Goal: Information Seeking & Learning: Learn about a topic

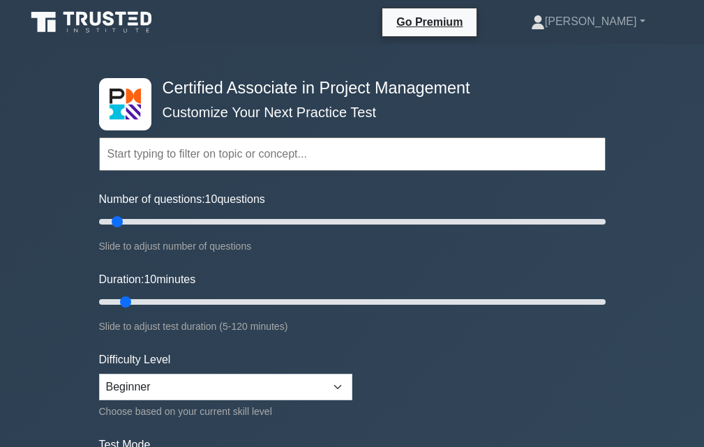
click at [223, 157] on input "text" at bounding box center [352, 153] width 506 height 33
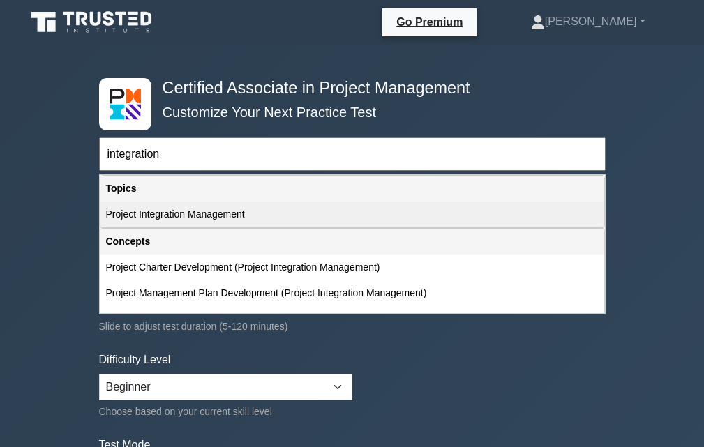
drag, startPoint x: 189, startPoint y: 212, endPoint x: 195, endPoint y: 228, distance: 17.2
click at [188, 212] on div "Project Integration Management" at bounding box center [351, 215] width 503 height 26
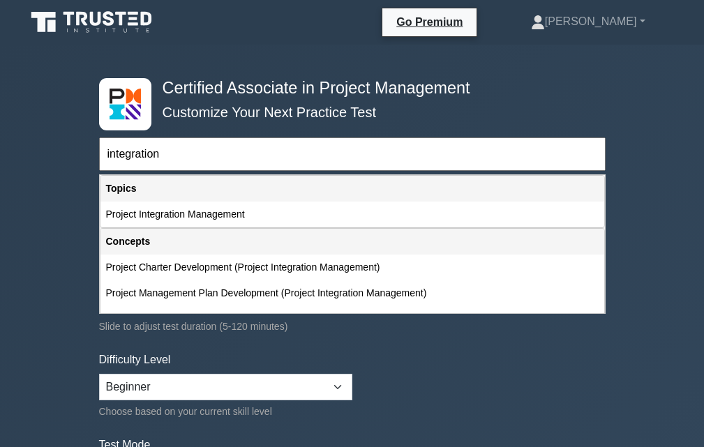
type input "Project Integration Management"
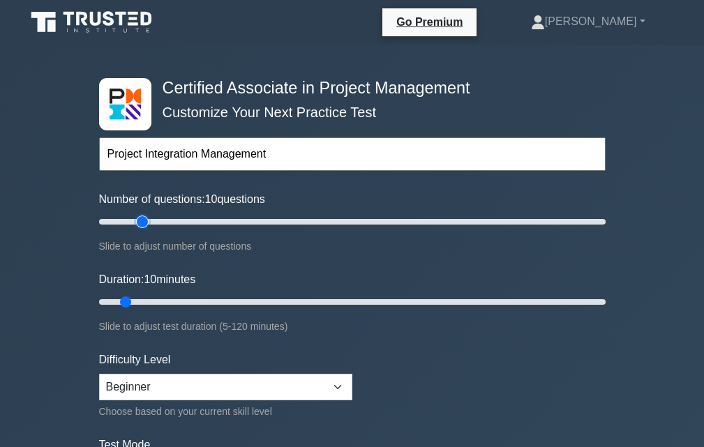
type input "20"
click at [142, 221] on input "Number of questions: 10 questions" at bounding box center [352, 221] width 506 height 17
click at [150, 298] on input "Duration: 15 minutes" at bounding box center [352, 302] width 506 height 17
click at [137, 299] on input "Duration: 15 minutes" at bounding box center [352, 302] width 506 height 17
drag, startPoint x: 143, startPoint y: 301, endPoint x: 121, endPoint y: 300, distance: 22.4
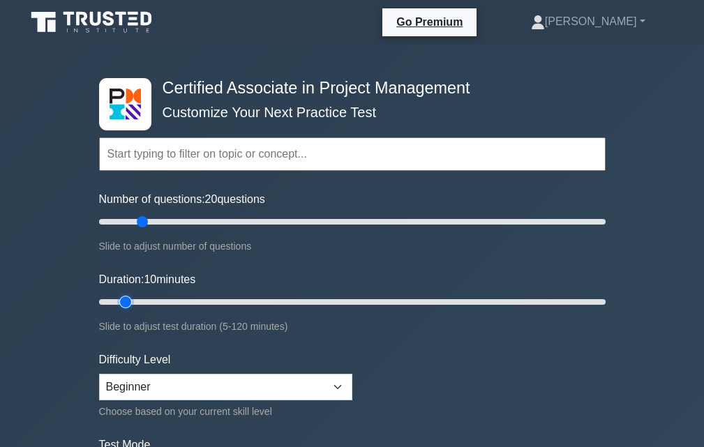
click at [121, 300] on input "Duration: 10 minutes" at bounding box center [352, 302] width 506 height 17
type input "15"
click at [144, 306] on input "Duration: 15 minutes" at bounding box center [352, 302] width 506 height 17
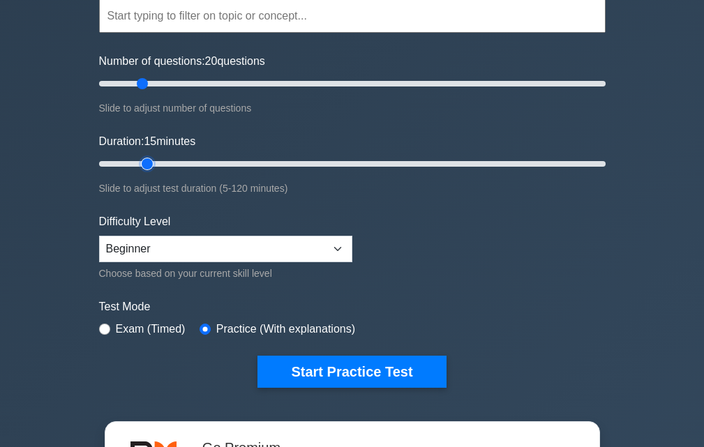
scroll to position [139, 0]
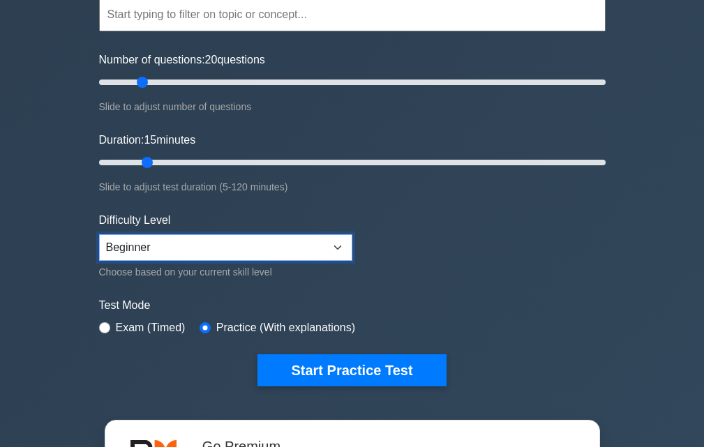
click at [193, 253] on select "Beginner Intermediate Expert" at bounding box center [225, 247] width 253 height 26
select select "expert"
click at [99, 234] on select "Beginner Intermediate Expert" at bounding box center [225, 247] width 253 height 26
click at [147, 327] on label "Exam (Timed)" at bounding box center [151, 327] width 70 height 17
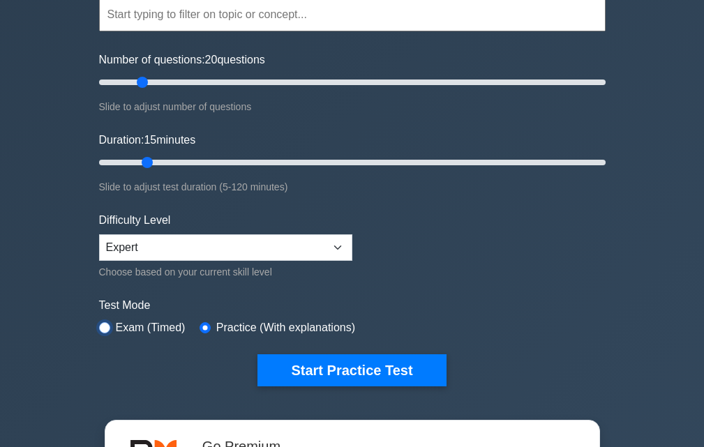
drag, startPoint x: 104, startPoint y: 326, endPoint x: 116, endPoint y: 333, distance: 14.4
click at [104, 326] on input "radio" at bounding box center [104, 327] width 11 height 11
radio input "true"
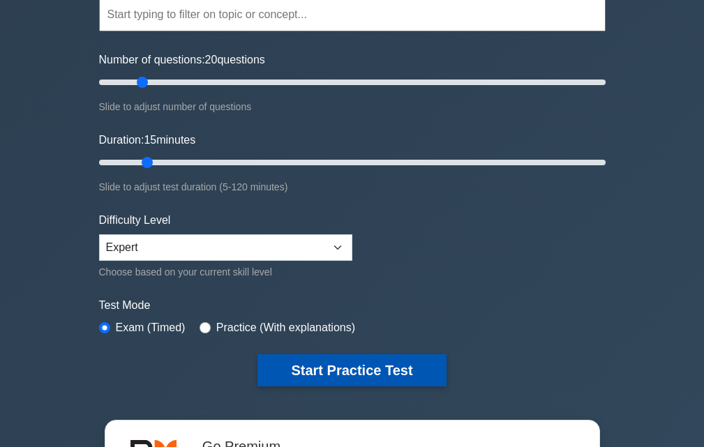
click at [289, 368] on button "Start Practice Test" at bounding box center [351, 370] width 188 height 32
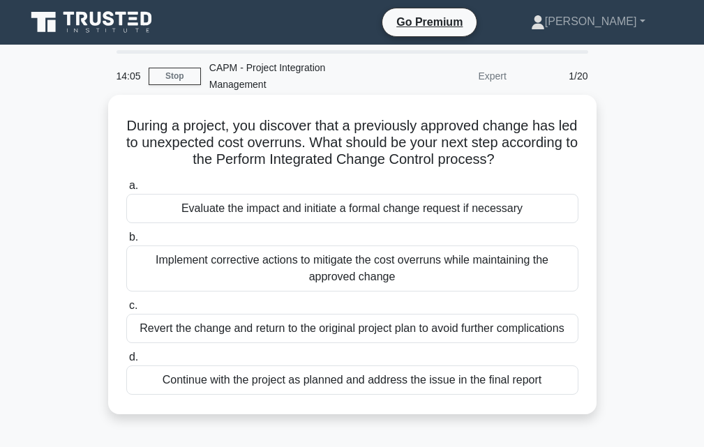
click at [355, 272] on div "Implement corrective actions to mitigate the cost overruns while maintaining th…" at bounding box center [352, 268] width 452 height 46
click at [126, 242] on input "b. Implement corrective actions to mitigate the cost overruns while maintaining…" at bounding box center [126, 237] width 0 height 9
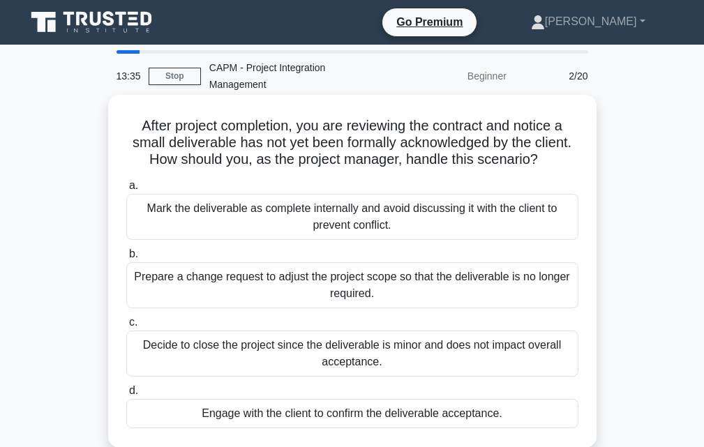
click at [418, 414] on div "Engage with the client to confirm the deliverable acceptance." at bounding box center [352, 413] width 452 height 29
click at [126, 395] on input "d. Engage with the client to confirm the deliverable acceptance." at bounding box center [126, 390] width 0 height 9
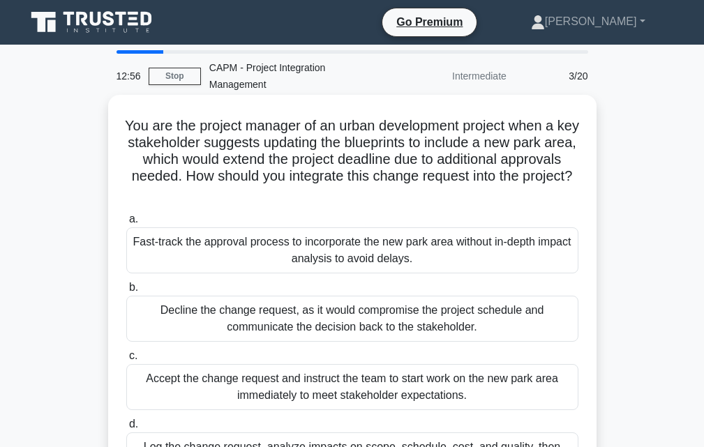
scroll to position [70, 0]
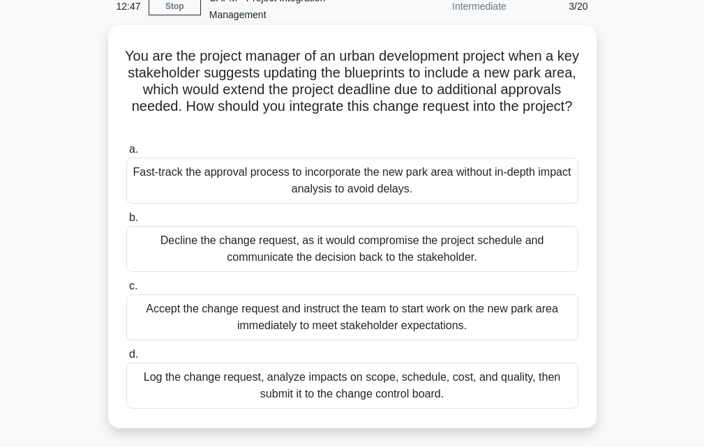
click at [447, 388] on div "Log the change request, analyze impacts on scope, schedule, cost, and quality, …" at bounding box center [352, 386] width 452 height 46
click at [126, 359] on input "d. Log the change request, analyze impacts on scope, schedule, cost, and qualit…" at bounding box center [126, 354] width 0 height 9
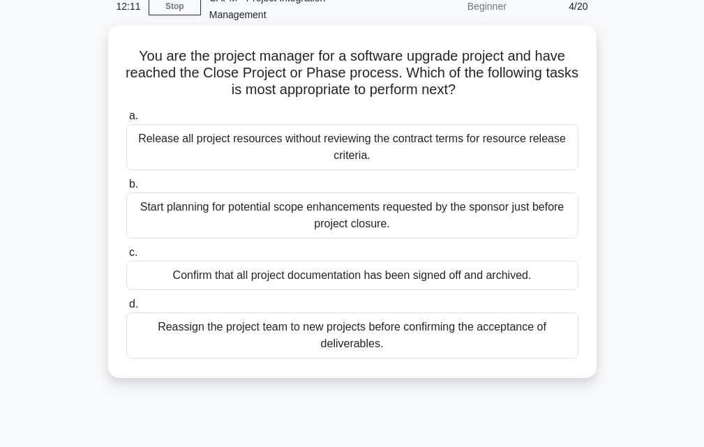
click at [389, 273] on div "Confirm that all project documentation has been signed off and archived." at bounding box center [352, 275] width 452 height 29
click at [126, 257] on input "c. Confirm that all project documentation has been signed off and archived." at bounding box center [126, 252] width 0 height 9
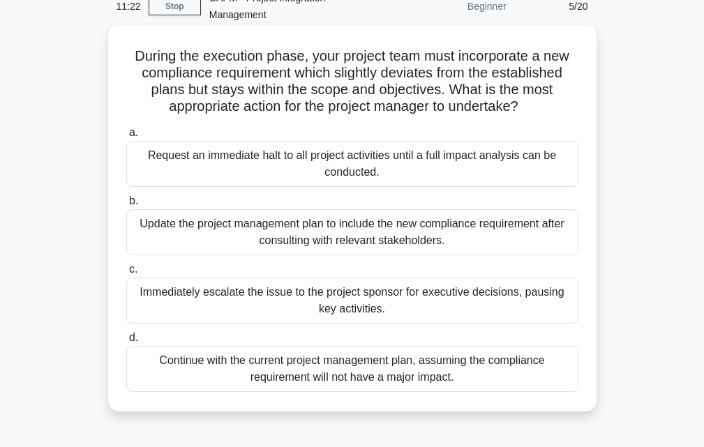
click at [347, 244] on div "Update the project management plan to include the new compliance requirement af…" at bounding box center [352, 232] width 452 height 46
click at [126, 206] on input "b. Update the project management plan to include the new compliance requirement…" at bounding box center [126, 201] width 0 height 9
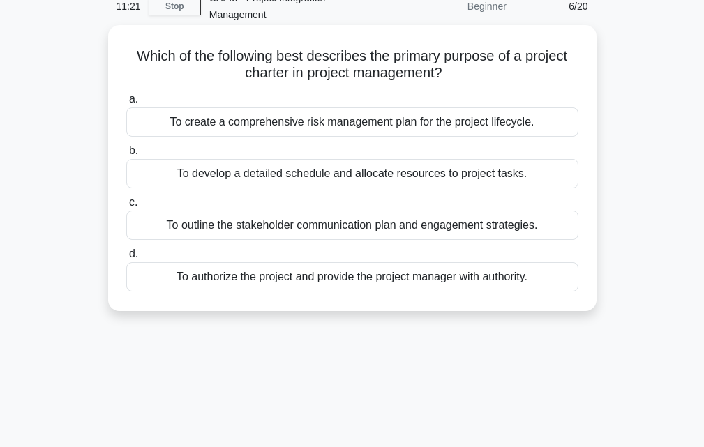
scroll to position [0, 0]
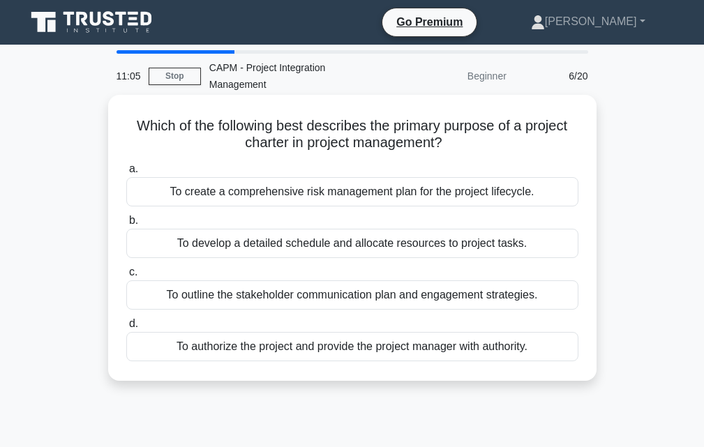
click at [416, 352] on div "To authorize the project and provide the project manager with authority." at bounding box center [352, 346] width 452 height 29
click at [126, 328] on input "d. To authorize the project and provide the project manager with authority." at bounding box center [126, 323] width 0 height 9
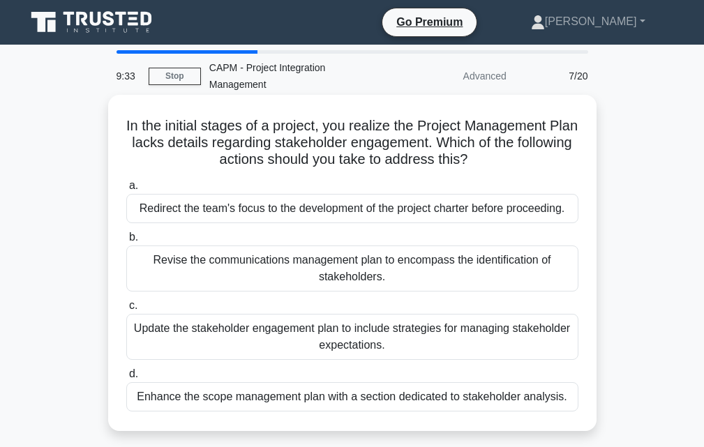
click at [342, 340] on div "Update the stakeholder engagement plan to include strategies for managing stake…" at bounding box center [352, 337] width 452 height 46
click at [126, 310] on input "c. Update the stakeholder engagement plan to include strategies for managing st…" at bounding box center [126, 305] width 0 height 9
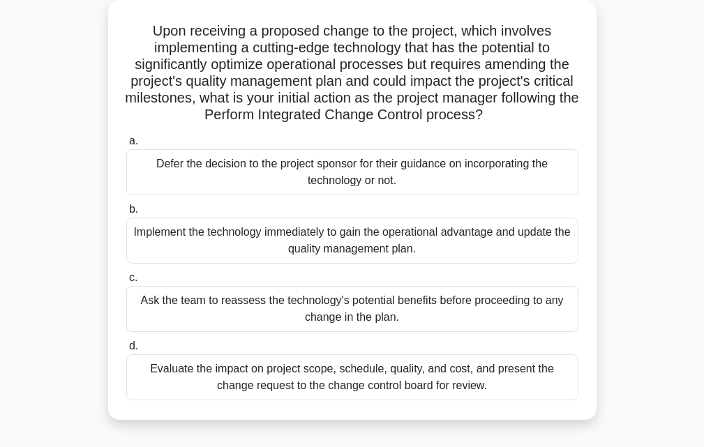
scroll to position [70, 0]
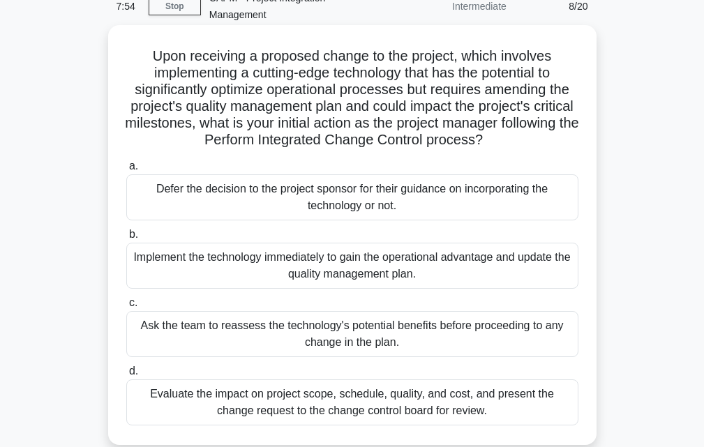
click at [366, 393] on div "Evaluate the impact on project scope, schedule, quality, and cost, and present …" at bounding box center [352, 402] width 452 height 46
click at [126, 376] on input "d. Evaluate the impact on project scope, schedule, quality, and cost, and prese…" at bounding box center [126, 371] width 0 height 9
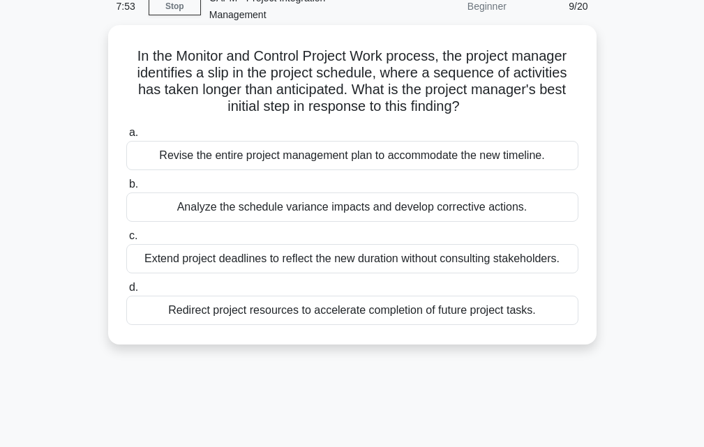
scroll to position [0, 0]
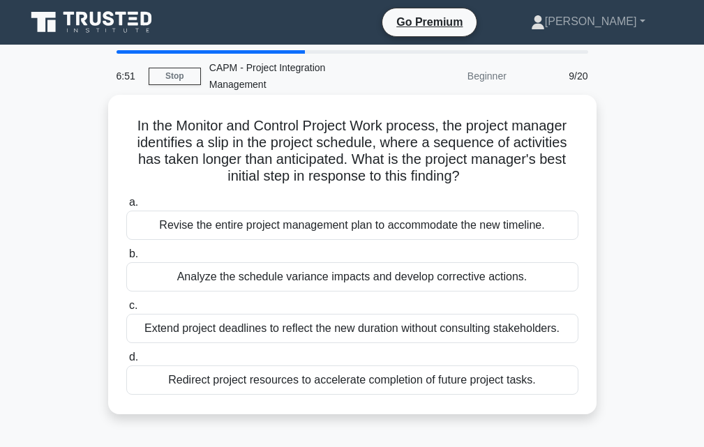
click at [388, 278] on div "Analyze the schedule variance impacts and develop corrective actions." at bounding box center [352, 276] width 452 height 29
click at [126, 259] on input "b. Analyze the schedule variance impacts and develop corrective actions." at bounding box center [126, 254] width 0 height 9
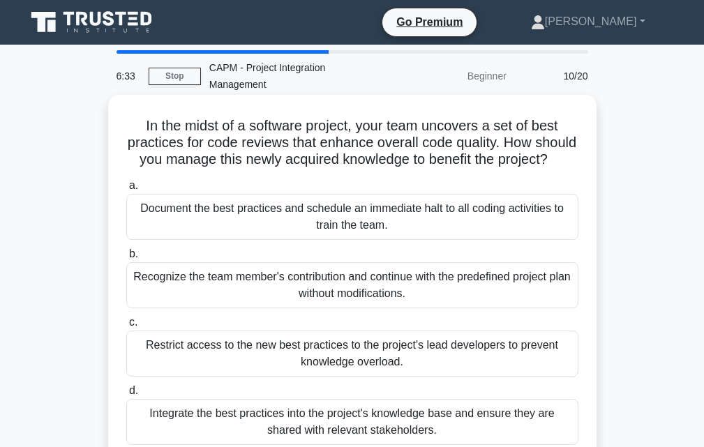
scroll to position [70, 0]
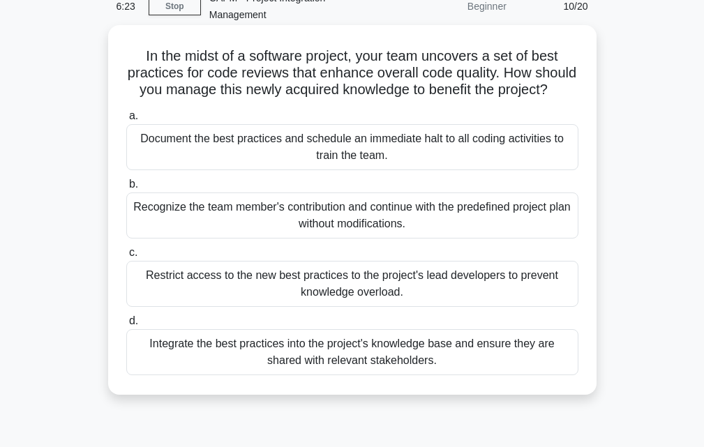
click at [354, 372] on div "Integrate the best practices into the project's knowledge base and ensure they …" at bounding box center [352, 352] width 452 height 46
click at [126, 326] on input "d. Integrate the best practices into the project's knowledge base and ensure th…" at bounding box center [126, 321] width 0 height 9
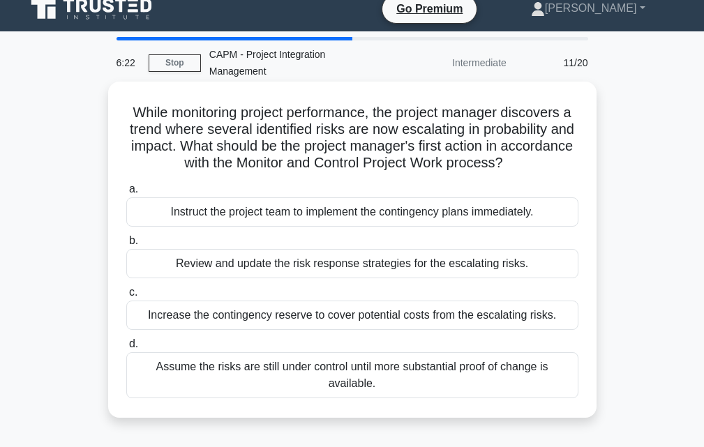
scroll to position [0, 0]
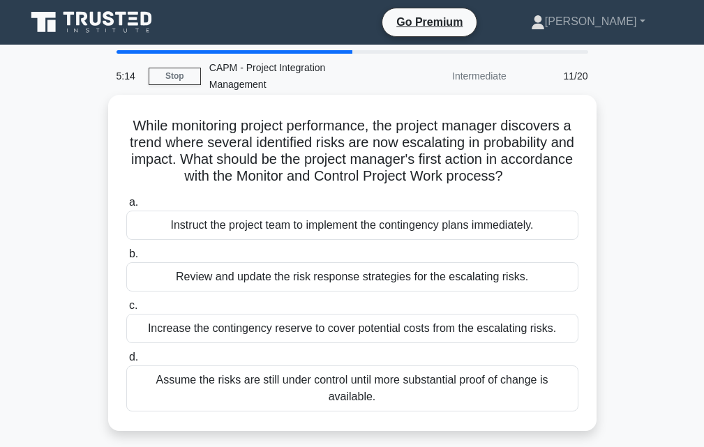
click at [401, 280] on div "Review and update the risk response strategies for the escalating risks." at bounding box center [352, 276] width 452 height 29
click at [126, 259] on input "b. Review and update the risk response strategies for the escalating risks." at bounding box center [126, 254] width 0 height 9
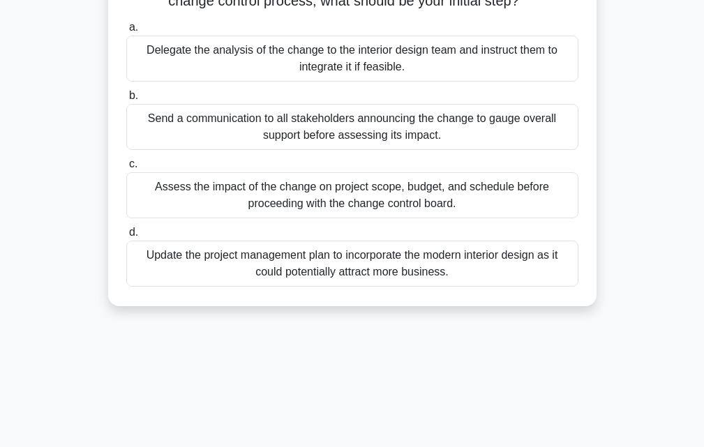
scroll to position [209, 0]
click at [415, 203] on div "Assess the impact of the change on project scope, budget, and schedule before p…" at bounding box center [352, 195] width 452 height 46
click at [126, 168] on input "c. Assess the impact of the change on project scope, budget, and schedule befor…" at bounding box center [126, 163] width 0 height 9
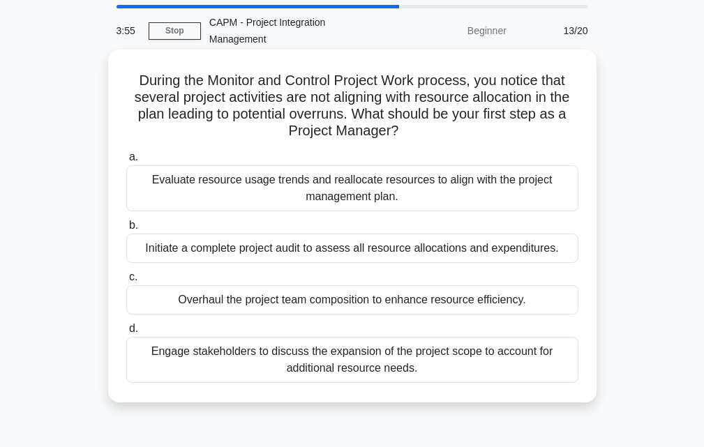
scroll to position [70, 0]
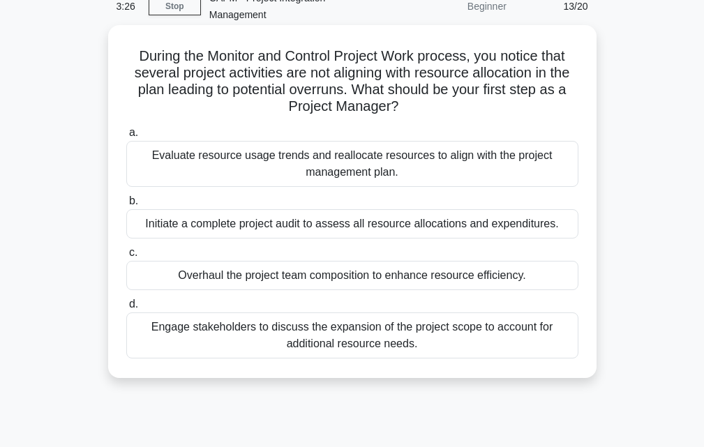
click at [294, 162] on div "Evaluate resource usage trends and reallocate resources to align with the proje…" at bounding box center [352, 164] width 452 height 46
click at [126, 137] on input "a. Evaluate resource usage trends and reallocate resources to align with the pr…" at bounding box center [126, 132] width 0 height 9
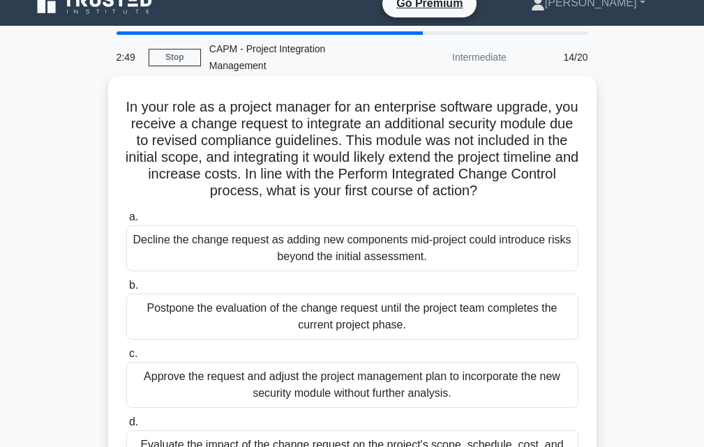
scroll to position [0, 0]
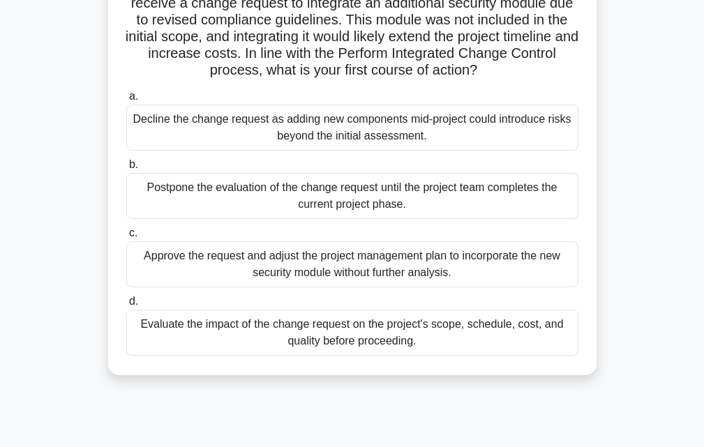
click at [366, 346] on div "Evaluate the impact of the change request on the project's scope, schedule, cos…" at bounding box center [352, 333] width 452 height 46
click at [126, 306] on input "d. Evaluate the impact of the change request on the project's scope, schedule, …" at bounding box center [126, 301] width 0 height 9
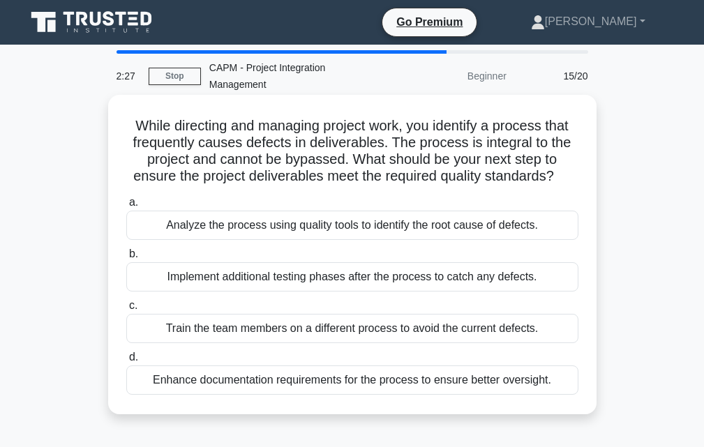
click at [374, 220] on div "Analyze the process using quality tools to identify the root cause of defects." at bounding box center [352, 225] width 452 height 29
click at [126, 207] on input "a. Analyze the process using quality tools to identify the root cause of defect…" at bounding box center [126, 202] width 0 height 9
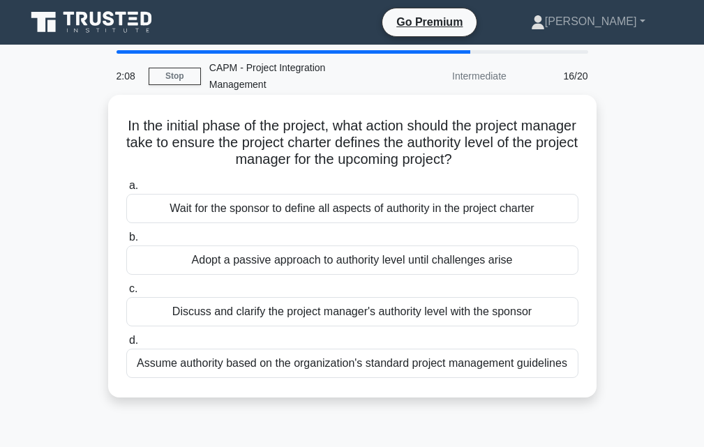
click at [397, 311] on div "Discuss and clarify the project manager's authority level with the sponsor" at bounding box center [352, 311] width 452 height 29
click at [126, 294] on input "c. Discuss and clarify the project manager's authority level with the sponsor" at bounding box center [126, 289] width 0 height 9
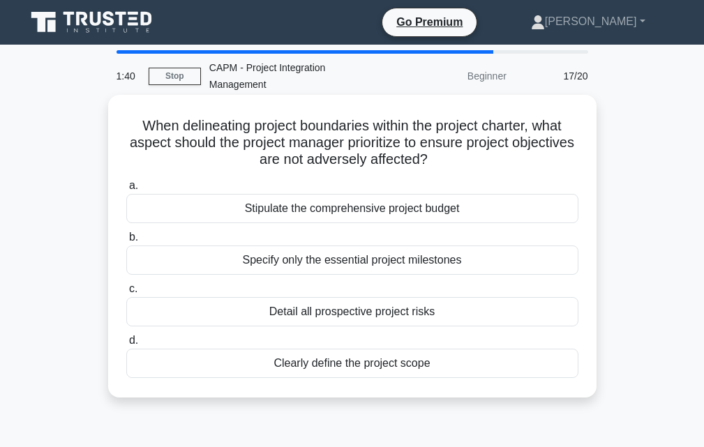
click at [374, 370] on div "Clearly define the project scope" at bounding box center [352, 363] width 452 height 29
click at [126, 345] on input "d. Clearly define the project scope" at bounding box center [126, 340] width 0 height 9
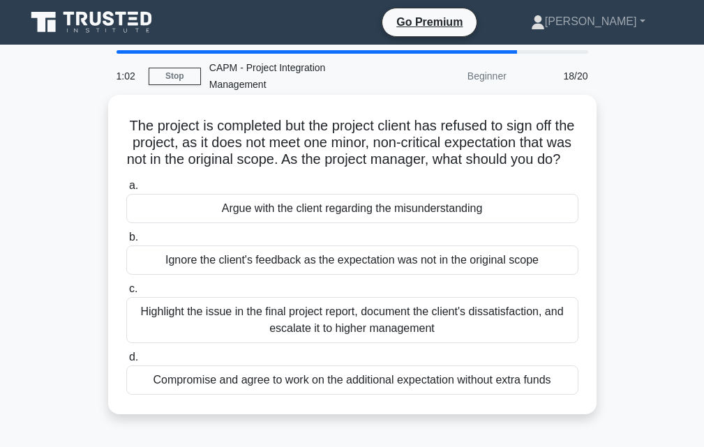
click at [348, 343] on div "Highlight the issue in the final project report, document the client's dissatis…" at bounding box center [352, 320] width 452 height 46
click at [126, 294] on input "c. Highlight the issue in the final project report, document the client's dissa…" at bounding box center [126, 289] width 0 height 9
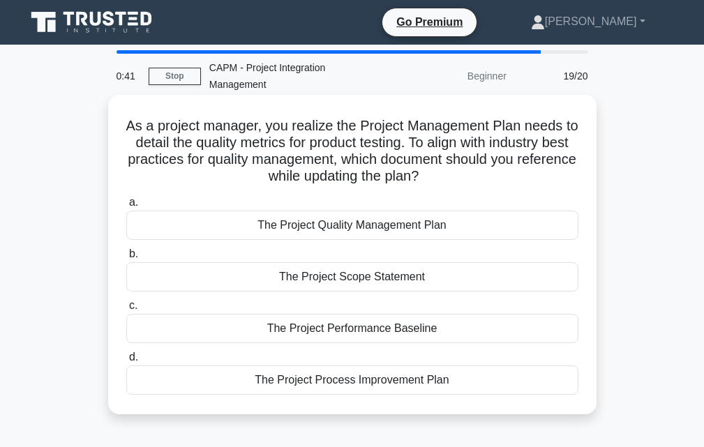
click at [351, 223] on div "The Project Quality Management Plan" at bounding box center [352, 225] width 452 height 29
click at [126, 207] on input "a. The Project Quality Management Plan" at bounding box center [126, 202] width 0 height 9
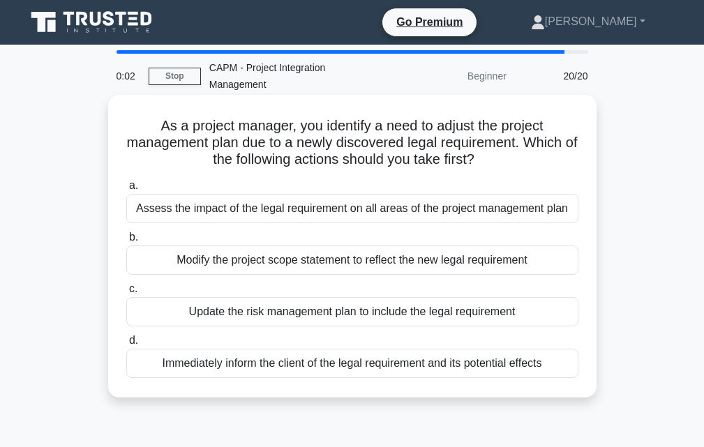
click at [268, 209] on div "Assess the impact of the legal requirement on all areas of the project manageme…" at bounding box center [352, 208] width 452 height 29
click at [126, 190] on input "a. Assess the impact of the legal requirement on all areas of the project manag…" at bounding box center [126, 185] width 0 height 9
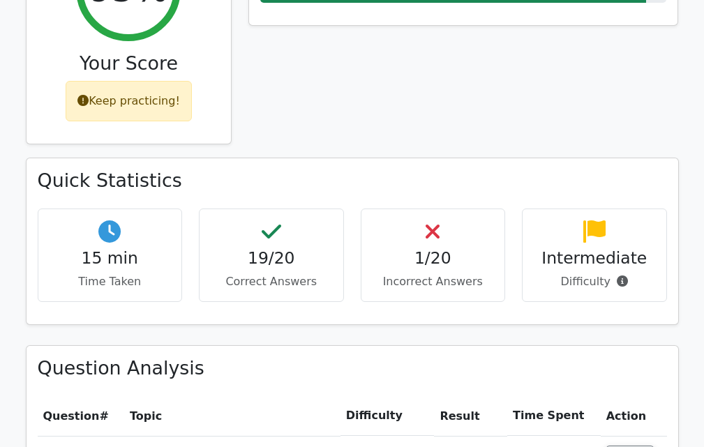
scroll to position [837, 0]
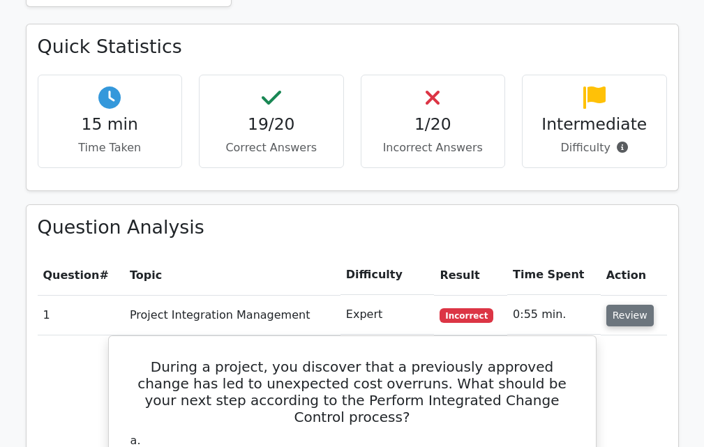
click at [637, 305] on button "Review" at bounding box center [629, 316] width 47 height 22
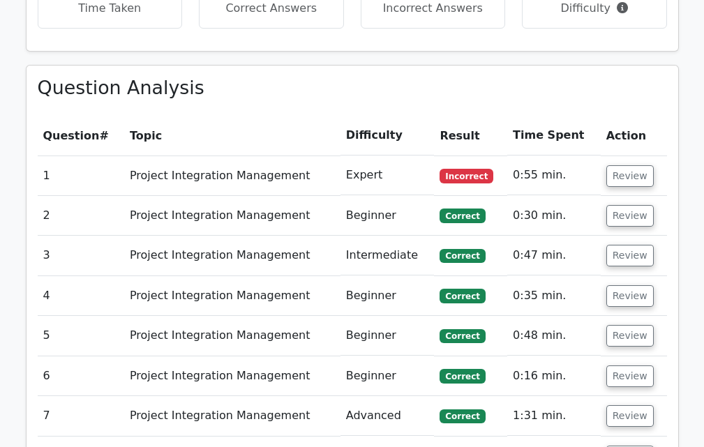
scroll to position [907, 0]
